Goal: Information Seeking & Learning: Compare options

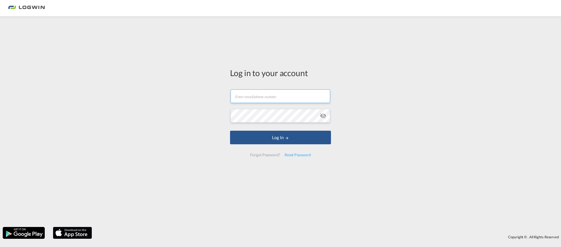
click at [267, 94] on input "text" at bounding box center [281, 96] width 100 height 14
type input "[EMAIL_ADDRESS][PERSON_NAME][DOMAIN_NAME]"
click at [230, 131] on button "Log In" at bounding box center [280, 138] width 101 height 14
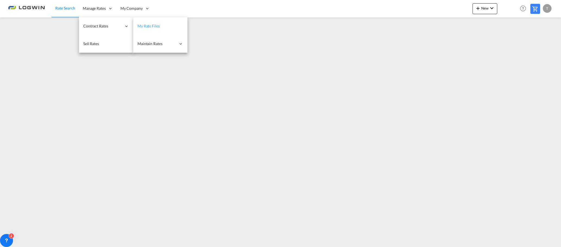
click at [145, 26] on span "My Rate Files" at bounding box center [149, 26] width 22 height 5
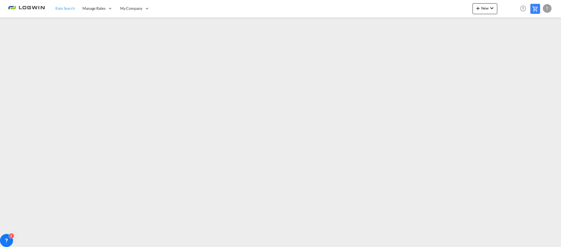
click at [67, 10] on span "Rate Search" at bounding box center [65, 8] width 20 height 5
click at [63, 10] on span "Rate Search" at bounding box center [65, 8] width 20 height 5
click at [76, 8] on link "Rate Search" at bounding box center [65, 9] width 27 height 18
click at [70, 12] on link "Rate Search" at bounding box center [65, 9] width 27 height 18
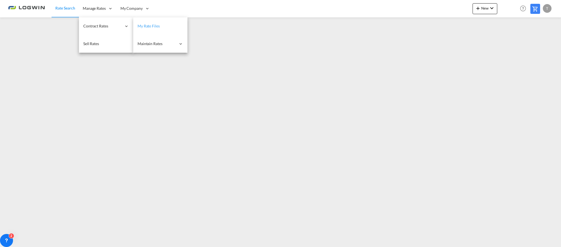
click at [153, 26] on span "My Rate Files" at bounding box center [149, 26] width 22 height 5
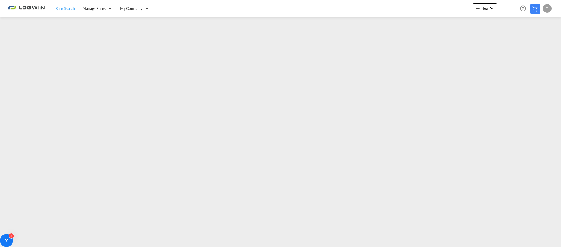
click at [66, 11] on link "Rate Search" at bounding box center [65, 9] width 27 height 18
click at [547, 7] on div "T" at bounding box center [547, 8] width 9 height 9
click at [534, 42] on button "Logout" at bounding box center [541, 41] width 35 height 11
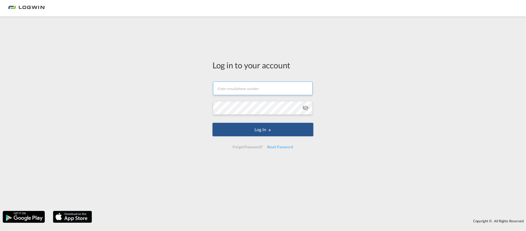
click at [233, 88] on input "text" at bounding box center [263, 89] width 100 height 14
type input "[EMAIL_ADDRESS][PERSON_NAME][DOMAIN_NAME]"
click at [212, 123] on button "Log In" at bounding box center [262, 130] width 101 height 14
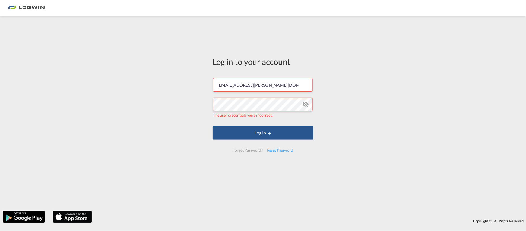
click at [307, 105] on md-icon "icon-eye-off" at bounding box center [305, 104] width 7 height 7
click at [306, 105] on md-icon "icon-eye-off" at bounding box center [305, 104] width 7 height 7
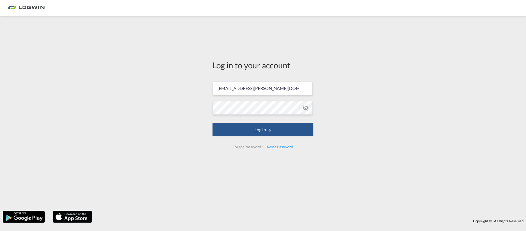
click at [307, 107] on md-icon "icon-eye-off" at bounding box center [305, 108] width 7 height 7
click at [212, 123] on button "Log In" at bounding box center [262, 130] width 101 height 14
